Goal: Entertainment & Leisure: Consume media (video, audio)

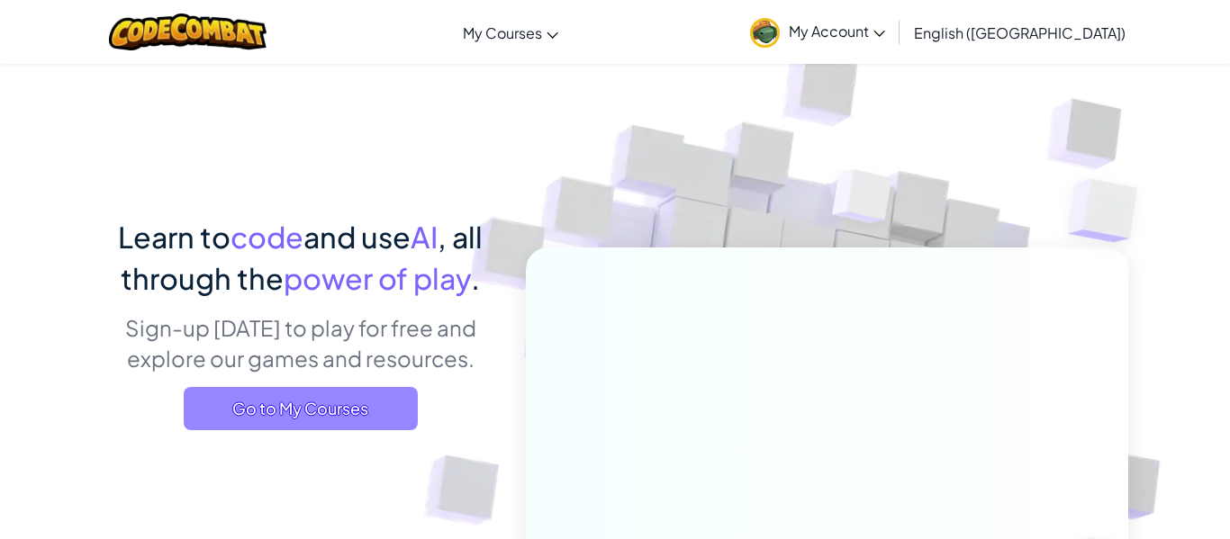
click at [368, 415] on span "Go to My Courses" at bounding box center [301, 408] width 234 height 43
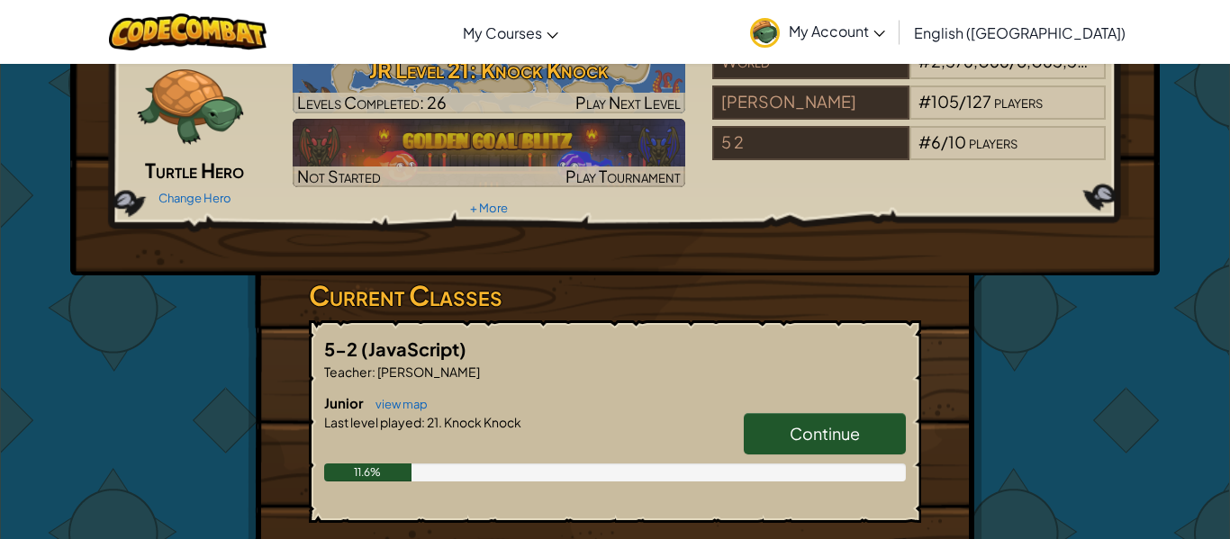
scroll to position [95, 0]
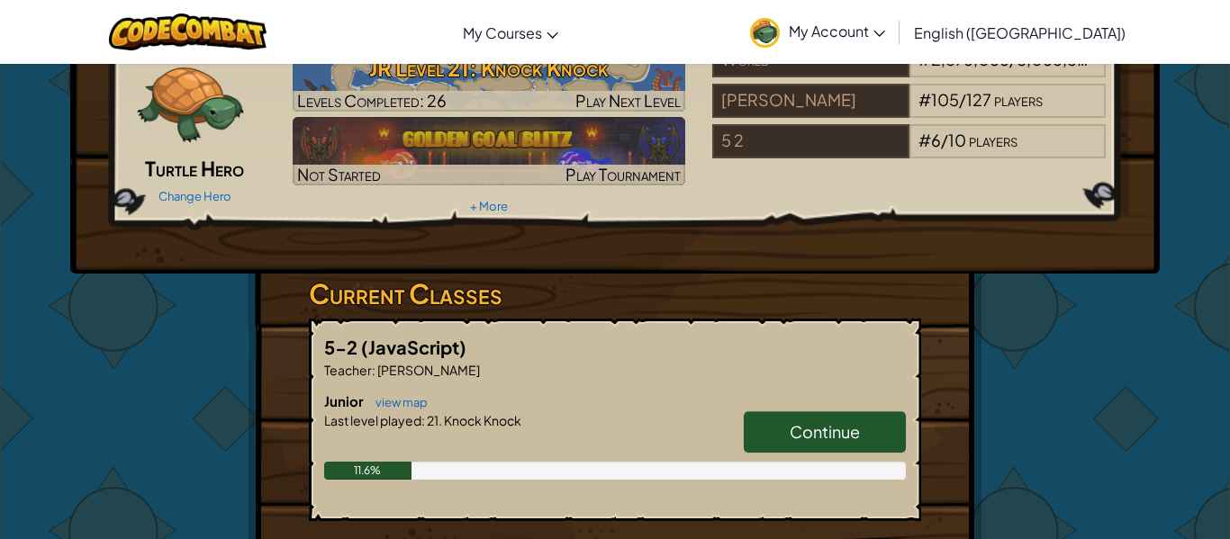
click at [755, 424] on link "Continue" at bounding box center [825, 431] width 162 height 41
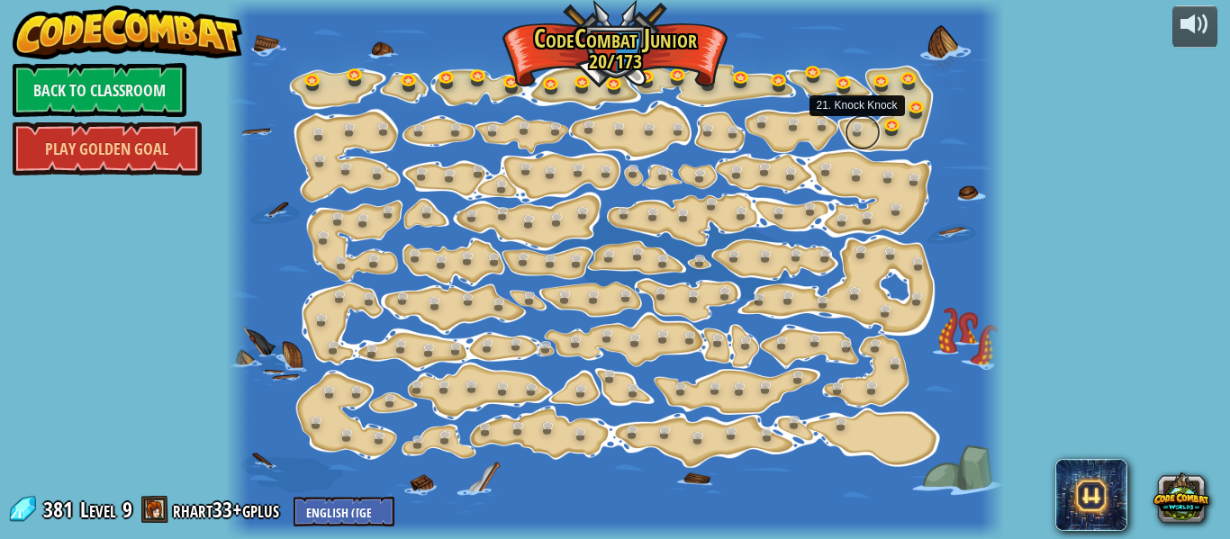
click at [855, 139] on link at bounding box center [862, 132] width 36 height 36
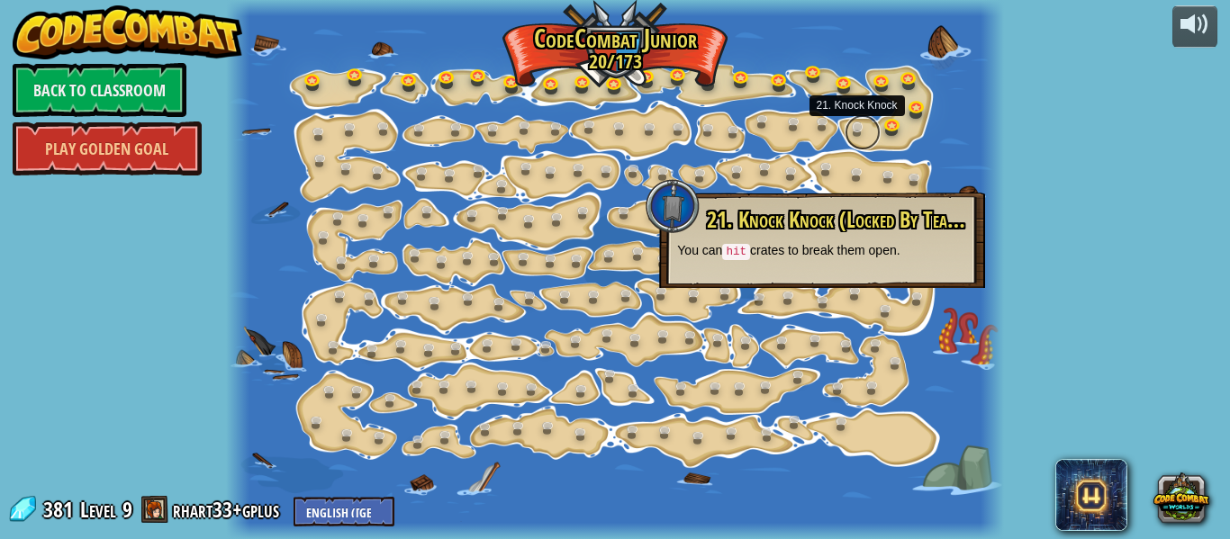
click at [854, 140] on link at bounding box center [862, 132] width 36 height 36
click at [140, 151] on link "Play Golden Goal" at bounding box center [107, 149] width 189 height 54
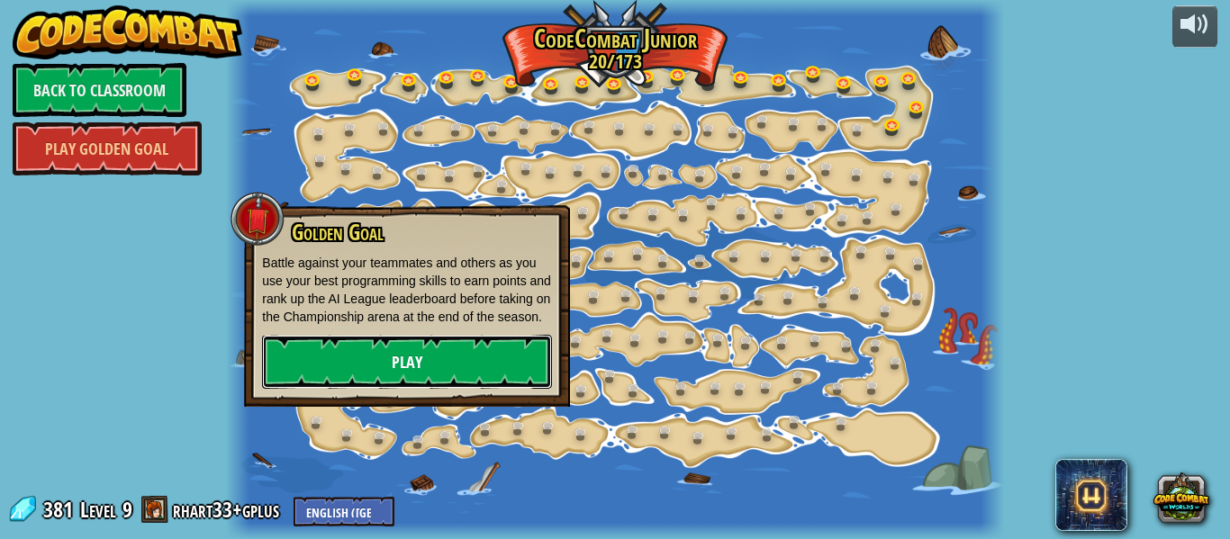
click at [358, 366] on link "Play" at bounding box center [407, 362] width 290 height 54
